Goal: Task Accomplishment & Management: Use online tool/utility

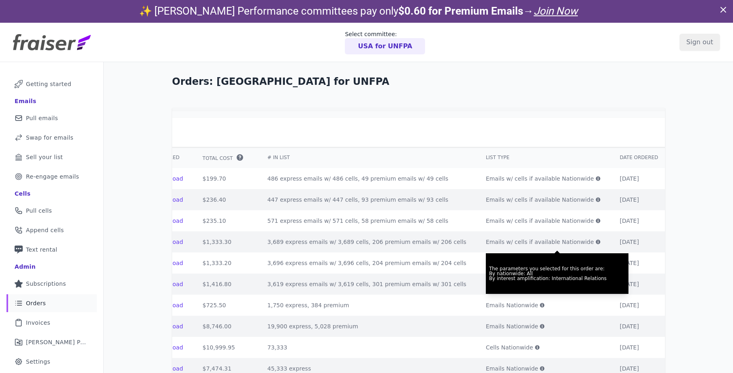
click at [379, 48] on p "USA for UNFPA" at bounding box center [385, 46] width 54 height 10
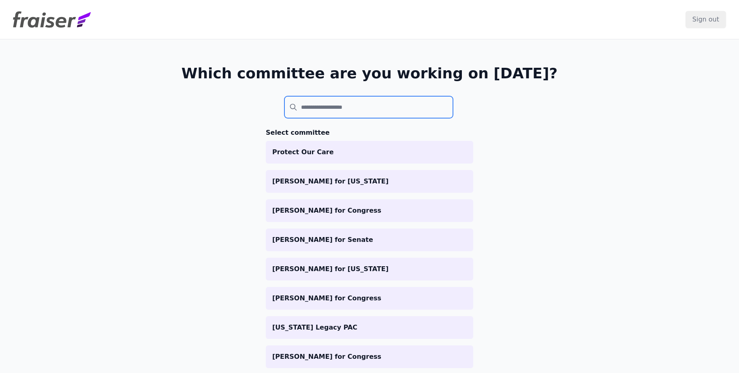
click at [353, 99] on input "search" at bounding box center [369, 107] width 169 height 22
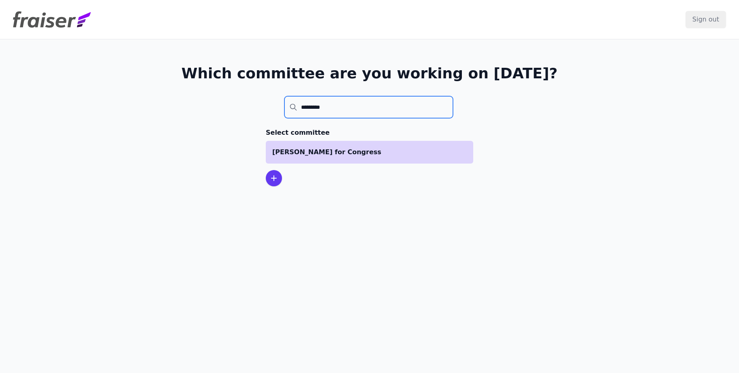
type input "*********"
click at [362, 158] on li "[PERSON_NAME] for Congress" at bounding box center [370, 152] width 208 height 23
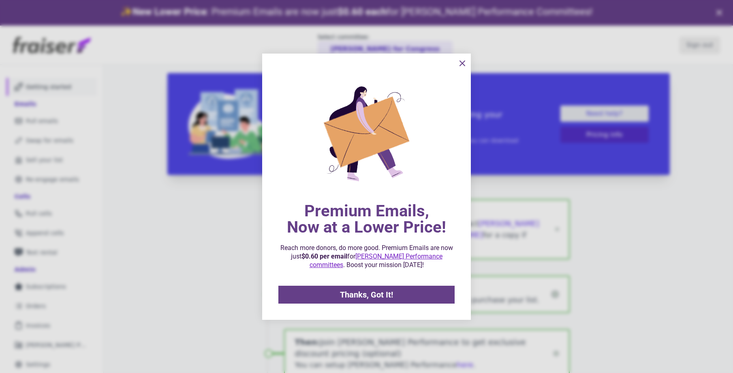
click at [462, 62] on icon "information" at bounding box center [463, 63] width 10 height 10
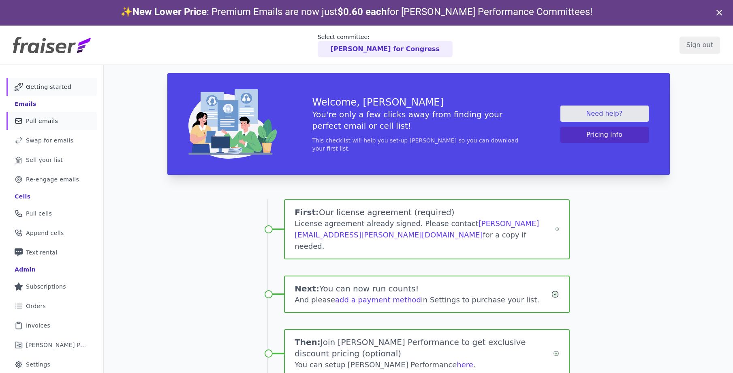
click at [58, 121] on link "Mail Icon Outline of a mail envelope Pull emails" at bounding box center [51, 121] width 90 height 18
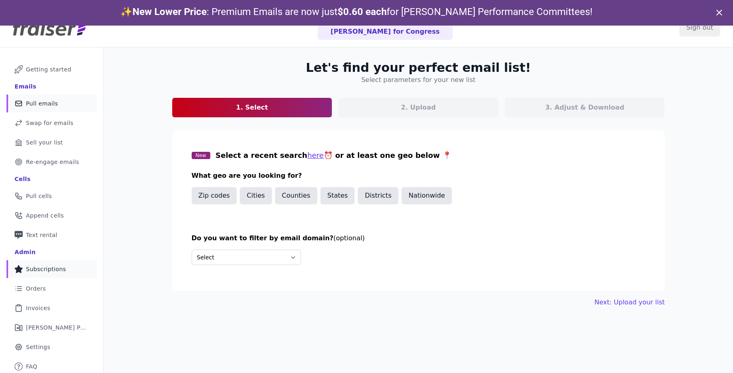
scroll to position [39, 0]
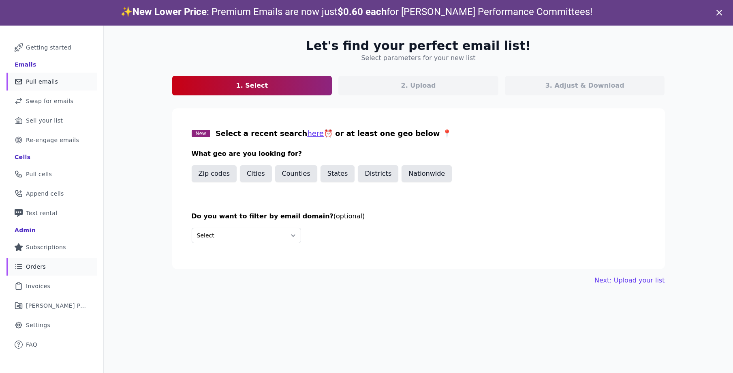
click at [47, 264] on link "List Icon Outline of bulleted list Orders" at bounding box center [51, 266] width 90 height 18
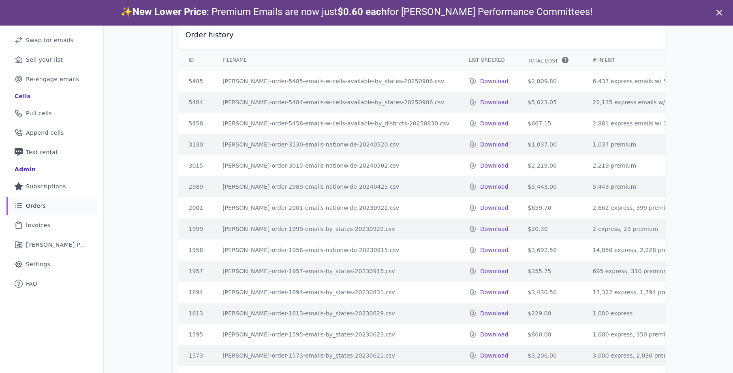
scroll to position [102, 0]
drag, startPoint x: 593, startPoint y: 94, endPoint x: 676, endPoint y: 91, distance: 82.8
click at [676, 91] on div "Orders: Katherine Clark for Congress Order history ID Filename List Ordered Tot…" at bounding box center [419, 185] width 630 height 445
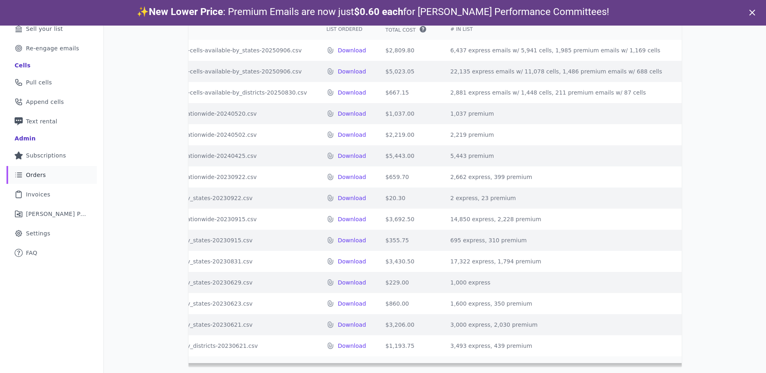
scroll to position [33, 0]
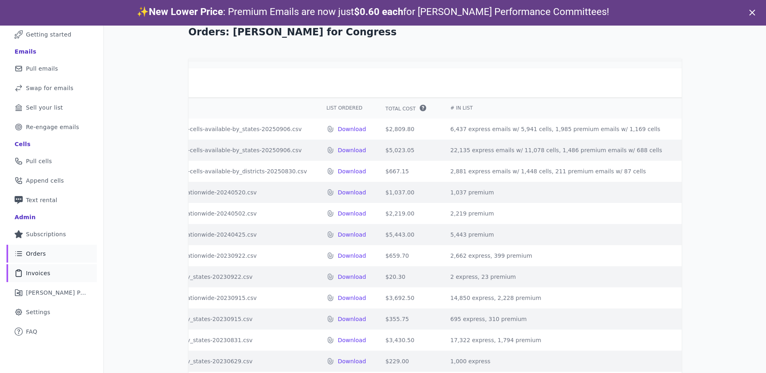
click at [30, 277] on link "Clipboard Icon Outline of a clipboard Invoices" at bounding box center [51, 273] width 90 height 18
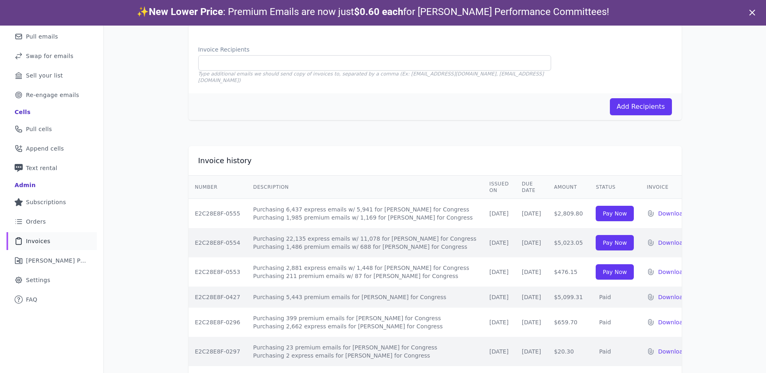
scroll to position [85, 0]
click at [54, 224] on link "List Icon Outline of bulleted list Orders" at bounding box center [51, 221] width 90 height 18
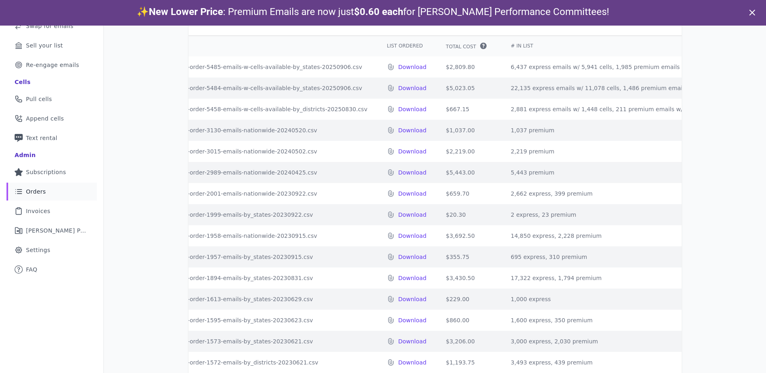
scroll to position [36, 0]
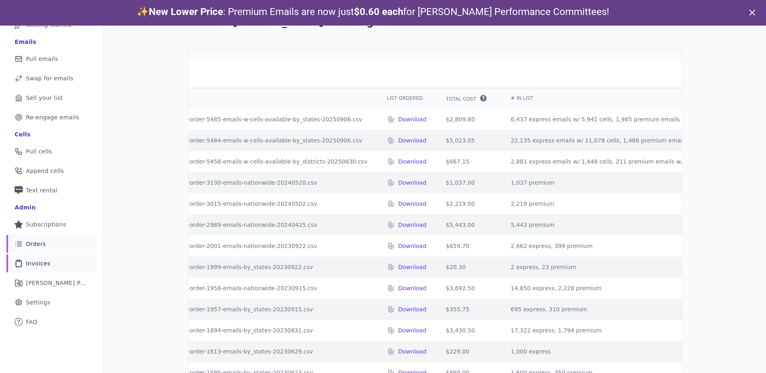
click at [39, 262] on span "Invoices" at bounding box center [38, 263] width 24 height 8
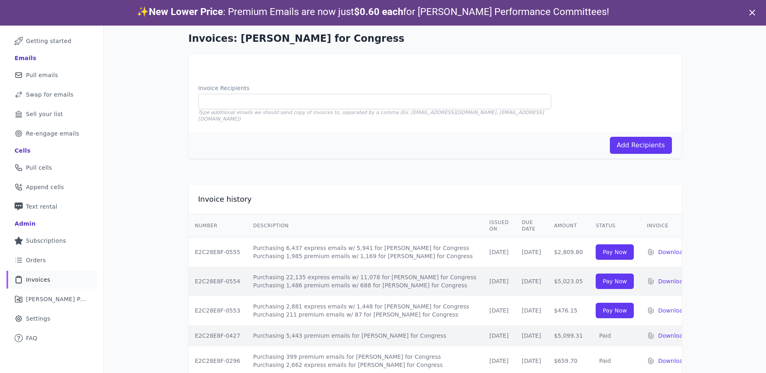
scroll to position [108, 0]
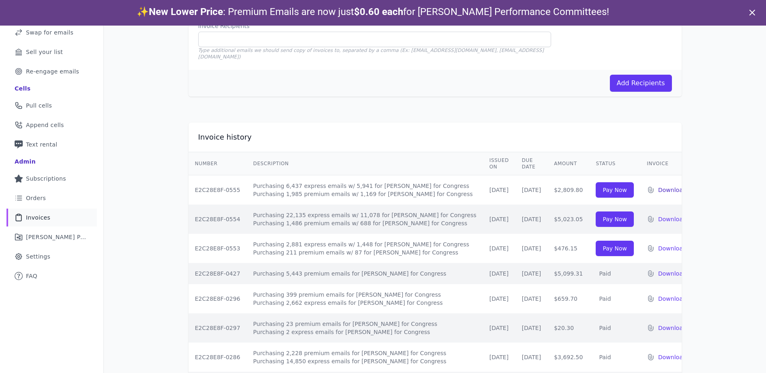
click at [658, 186] on p "Download" at bounding box center [672, 190] width 28 height 8
click at [658, 215] on p "Download" at bounding box center [672, 219] width 28 height 8
click at [658, 244] on p "Download" at bounding box center [672, 248] width 28 height 8
click at [658, 186] on p "Download" at bounding box center [672, 190] width 28 height 8
click at [55, 197] on link "List Icon Outline of bulleted list Orders" at bounding box center [51, 198] width 90 height 18
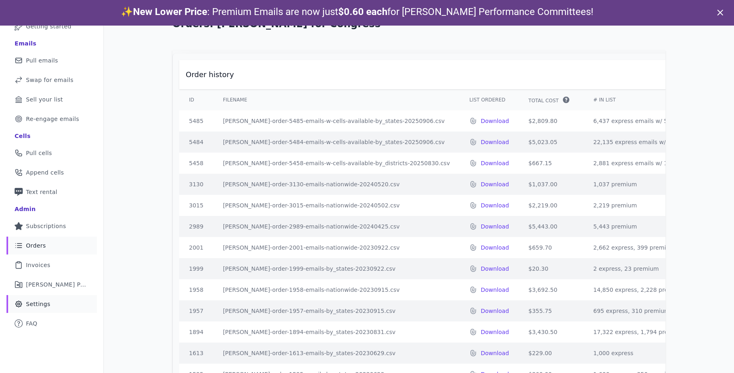
scroll to position [97, 0]
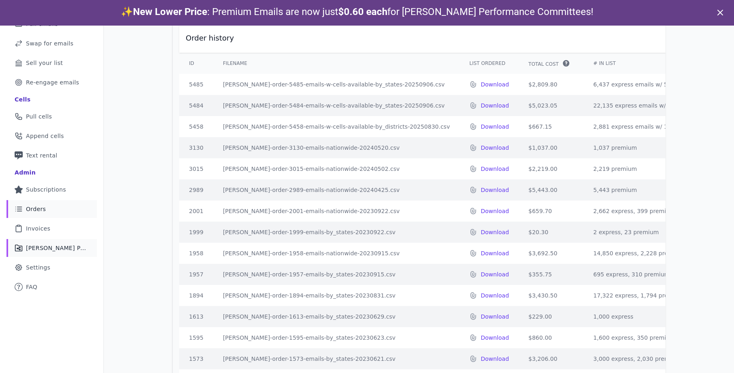
click at [60, 248] on span "[PERSON_NAME] Performance" at bounding box center [56, 248] width 61 height 8
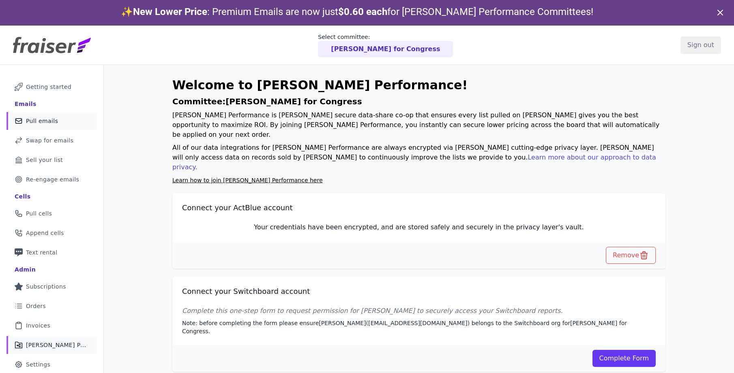
click at [68, 119] on link "Mail Icon Outline of a mail envelope Pull emails" at bounding box center [51, 121] width 90 height 18
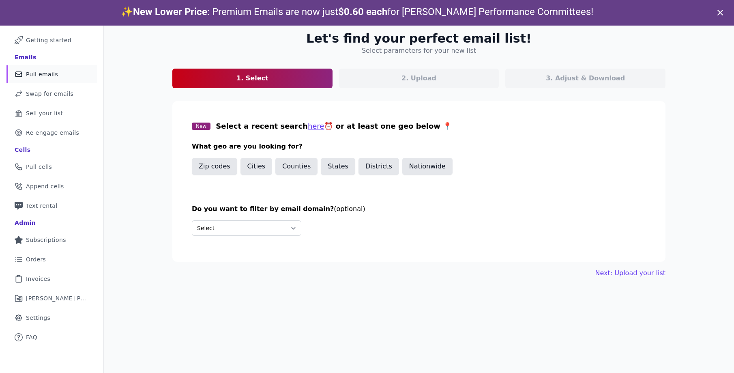
scroll to position [26, 0]
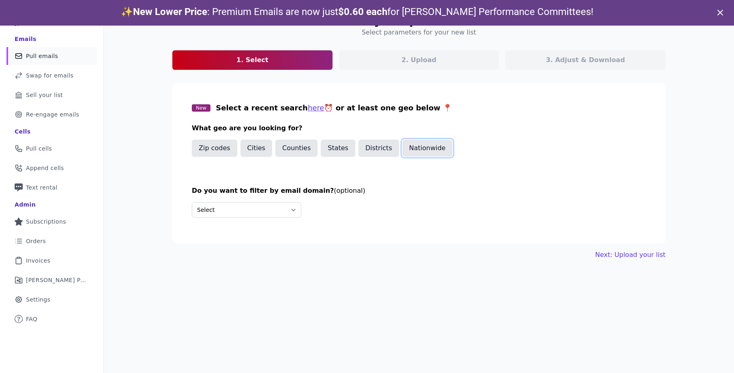
click at [425, 147] on button "Nationwide" at bounding box center [427, 147] width 50 height 17
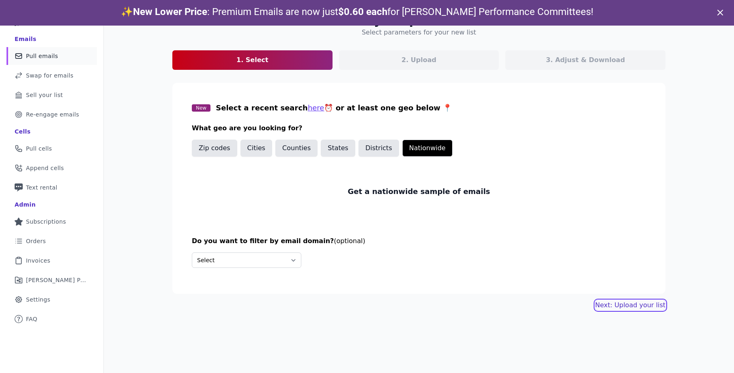
click at [643, 306] on link "Next: Upload your list" at bounding box center [630, 305] width 70 height 10
